Goal: Information Seeking & Learning: Learn about a topic

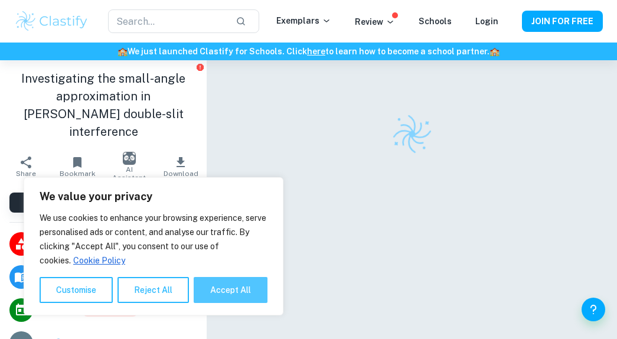
click at [246, 289] on button "Accept All" at bounding box center [231, 290] width 74 height 26
checkbox input "true"
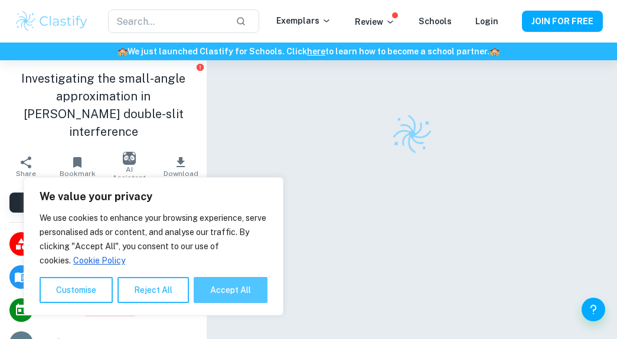
checkbox input "true"
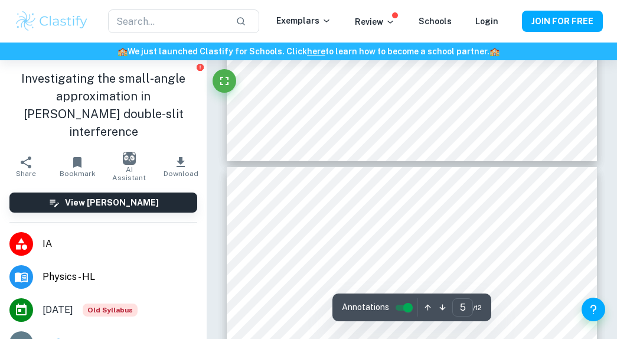
scroll to position [2285, 0]
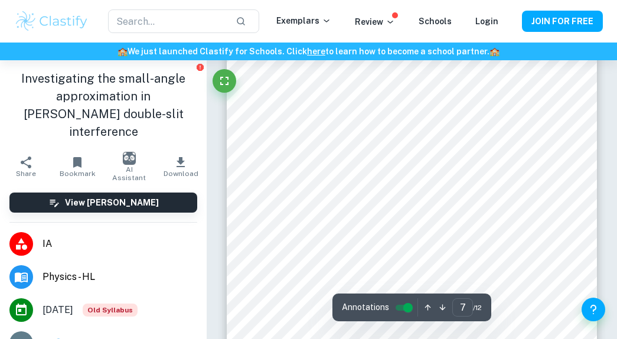
type input "8"
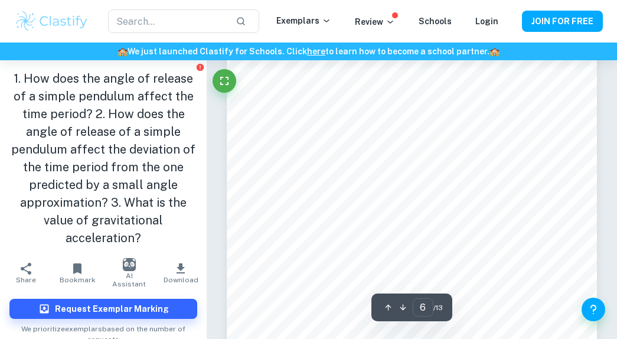
scroll to position [3088, 0]
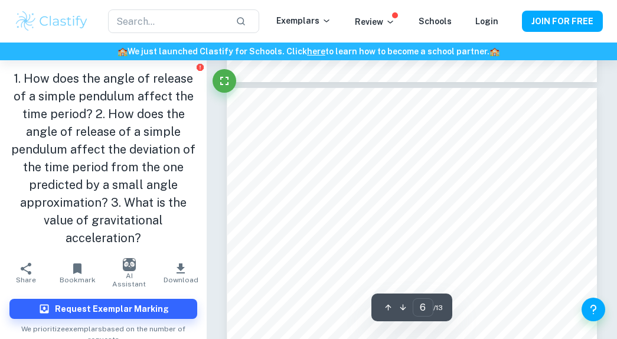
type input "5"
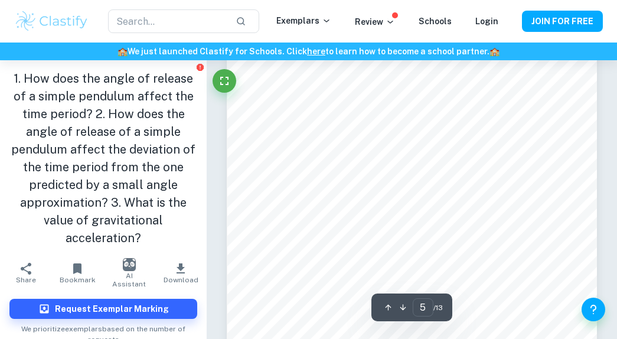
scroll to position [2381, 0]
